Goal: Task Accomplishment & Management: Use online tool/utility

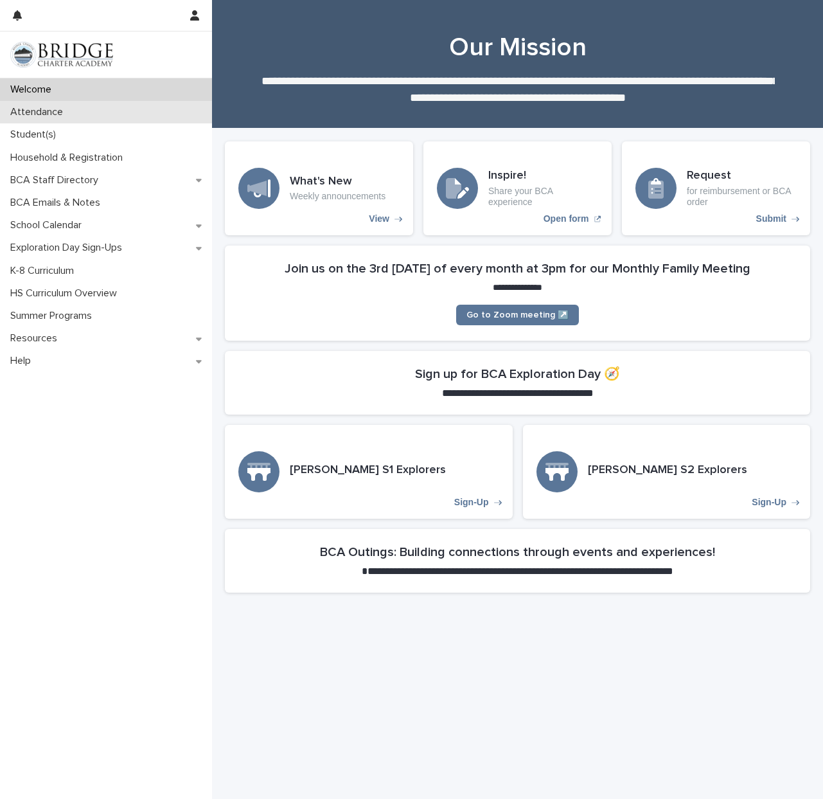
click at [41, 114] on p "Attendance" at bounding box center [39, 112] width 68 height 12
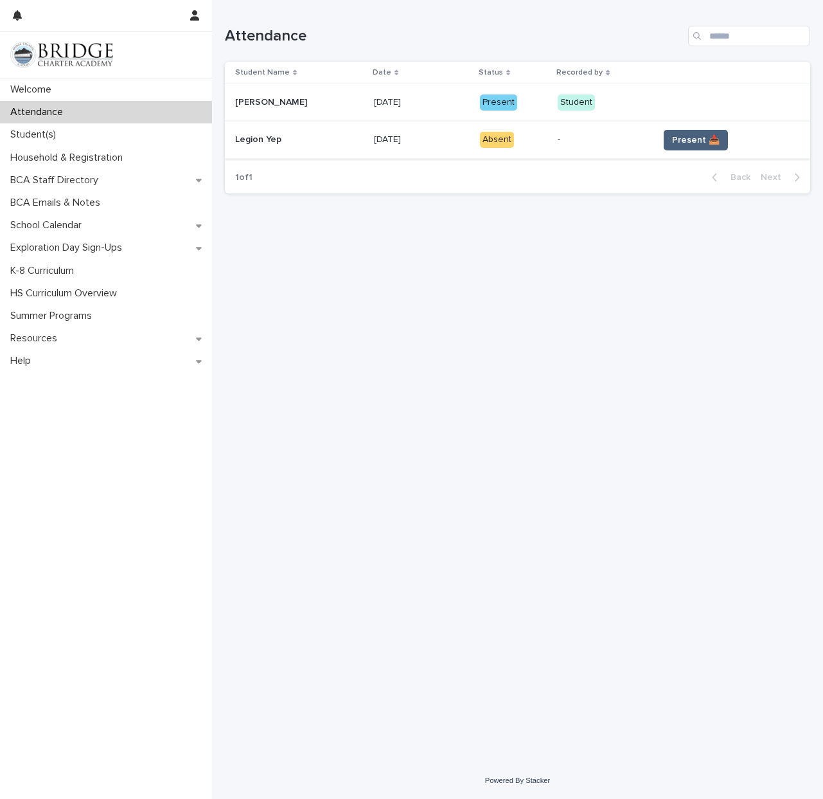
click at [694, 146] on button "Present 📥" at bounding box center [696, 140] width 64 height 21
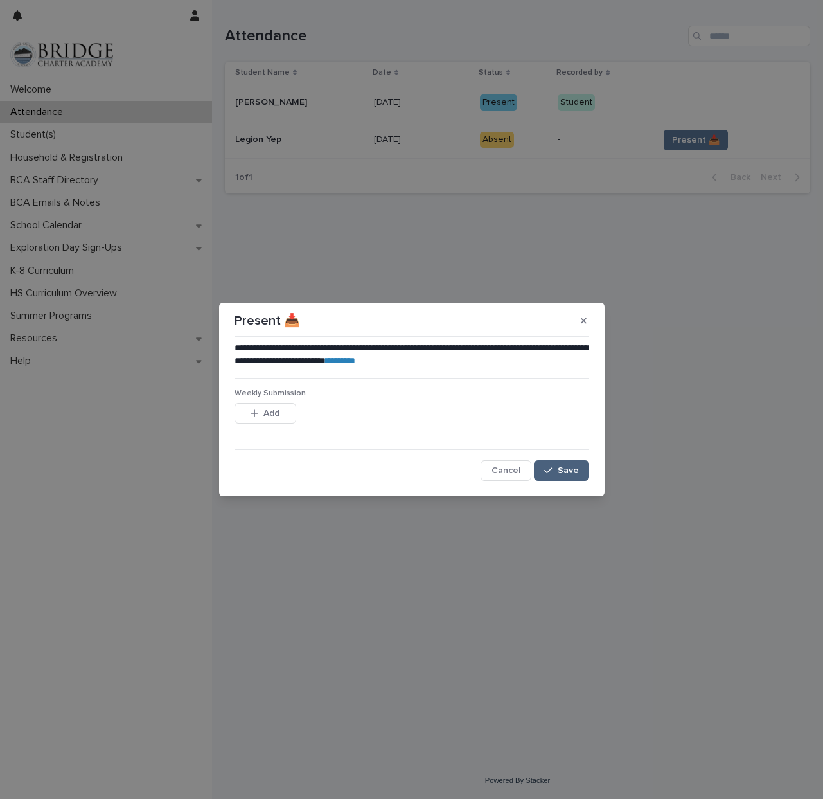
click at [551, 466] on icon "button" at bounding box center [548, 470] width 8 height 9
